Goal: Obtain resource: Download file/media

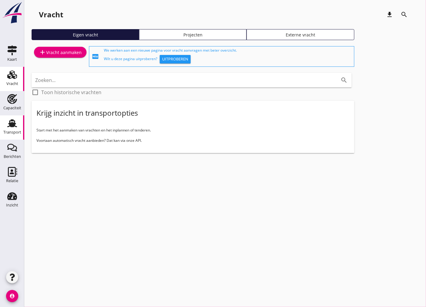
click at [14, 132] on div "Transport" at bounding box center [12, 132] width 18 height 4
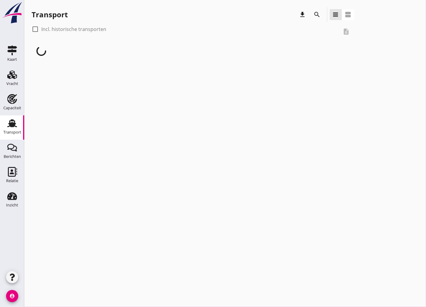
click at [35, 30] on div at bounding box center [35, 29] width 10 height 10
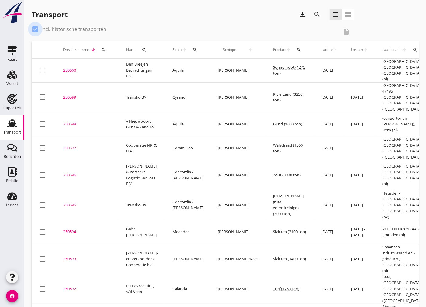
checkbox input "true"
drag, startPoint x: 146, startPoint y: 49, endPoint x: 149, endPoint y: 53, distance: 4.8
click at [146, 49] on div "search" at bounding box center [144, 49] width 15 height 5
click at [174, 68] on input "Zoeken op opdrachtgever..." at bounding box center [170, 67] width 63 height 10
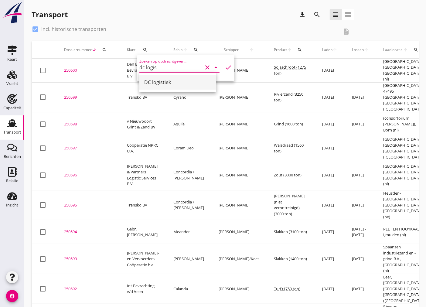
click at [192, 81] on div "DC logistiek" at bounding box center [177, 82] width 67 height 7
type input "DC logistiek"
click at [224, 67] on icon "check" at bounding box center [227, 67] width 7 height 7
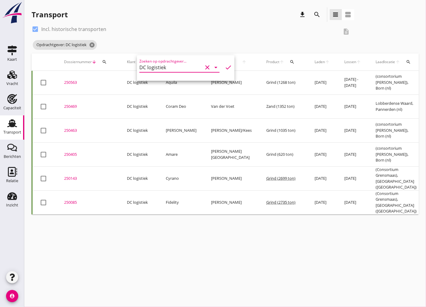
click at [67, 151] on div "250405" at bounding box center [88, 154] width 48 height 6
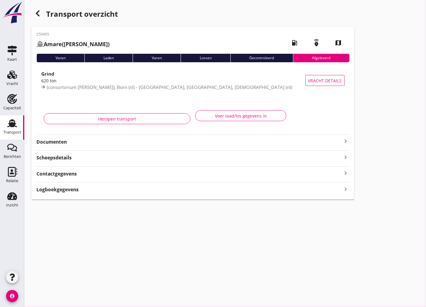
click at [106, 144] on strong "Documenten" at bounding box center [188, 141] width 305 height 7
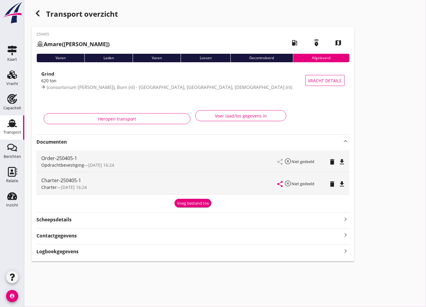
click at [117, 163] on div "Opdrachtbevestiging — [DATE] 16:24" at bounding box center [159, 165] width 236 height 6
click at [343, 160] on icon "file_download" at bounding box center [341, 161] width 7 height 7
click at [369, 204] on div "Transport overzicht 250405 Amare ([PERSON_NAME]) local_gas_station emergency_sh…" at bounding box center [224, 134] width 401 height 268
